Goal: Find specific page/section: Find specific page/section

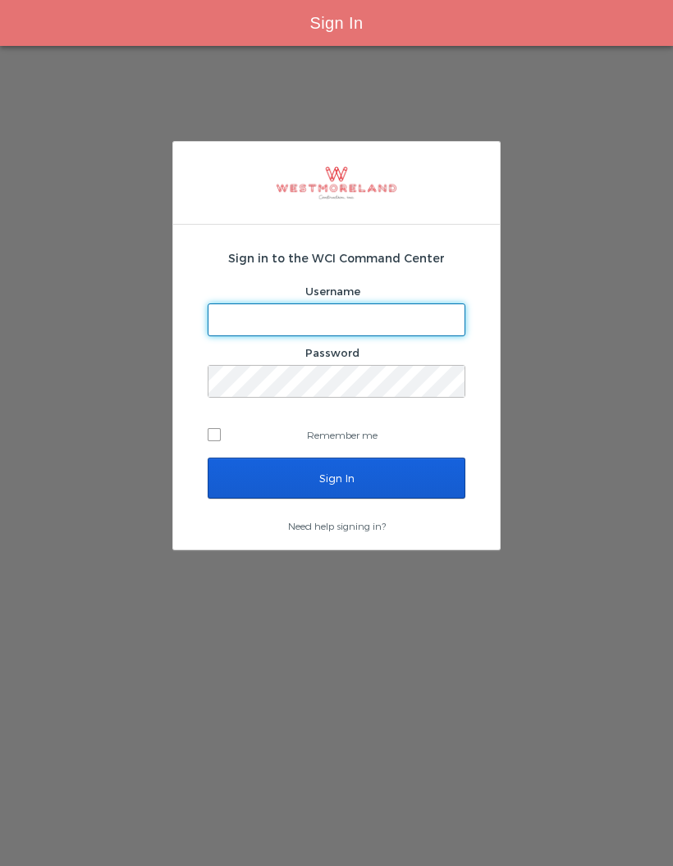
type input "Simonp@westmoreland.nyc"
click at [399, 475] on input "Sign In" at bounding box center [337, 478] width 258 height 41
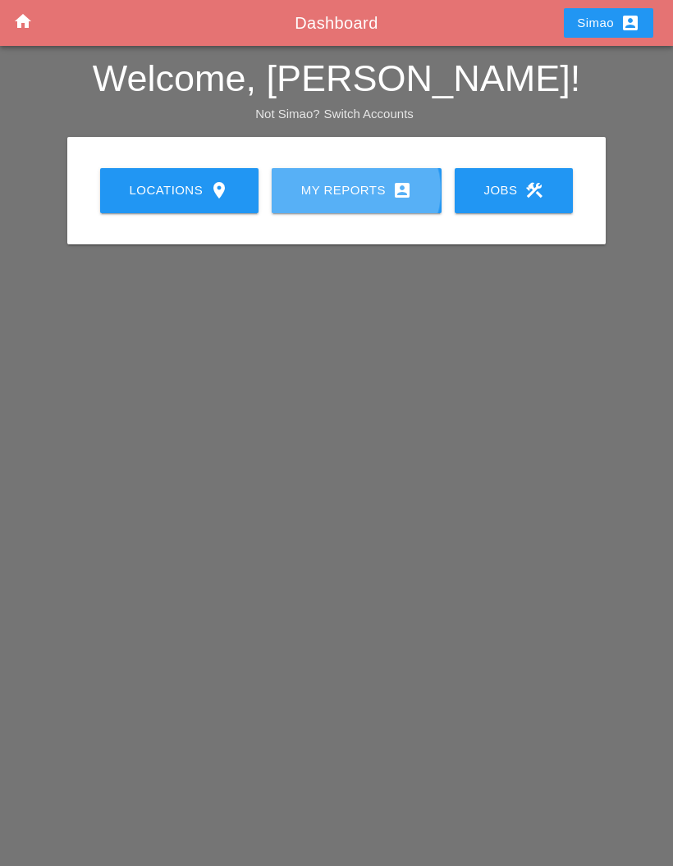
click at [372, 206] on link "My Reports account_box" at bounding box center [356, 190] width 170 height 45
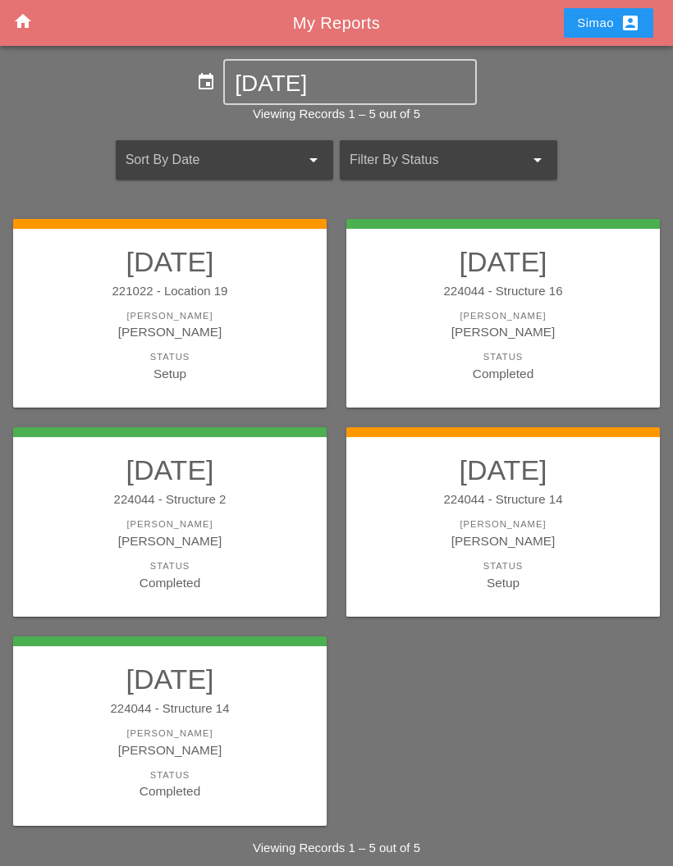
click at [518, 543] on div "[PERSON_NAME]" at bounding box center [503, 541] width 281 height 19
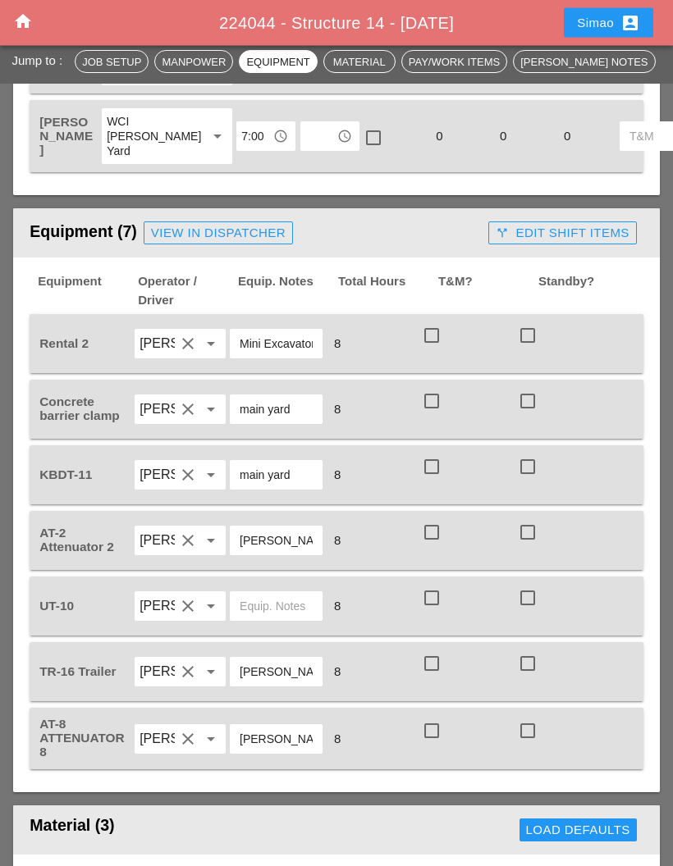
scroll to position [1275, 0]
